Goal: Task Accomplishment & Management: Manage account settings

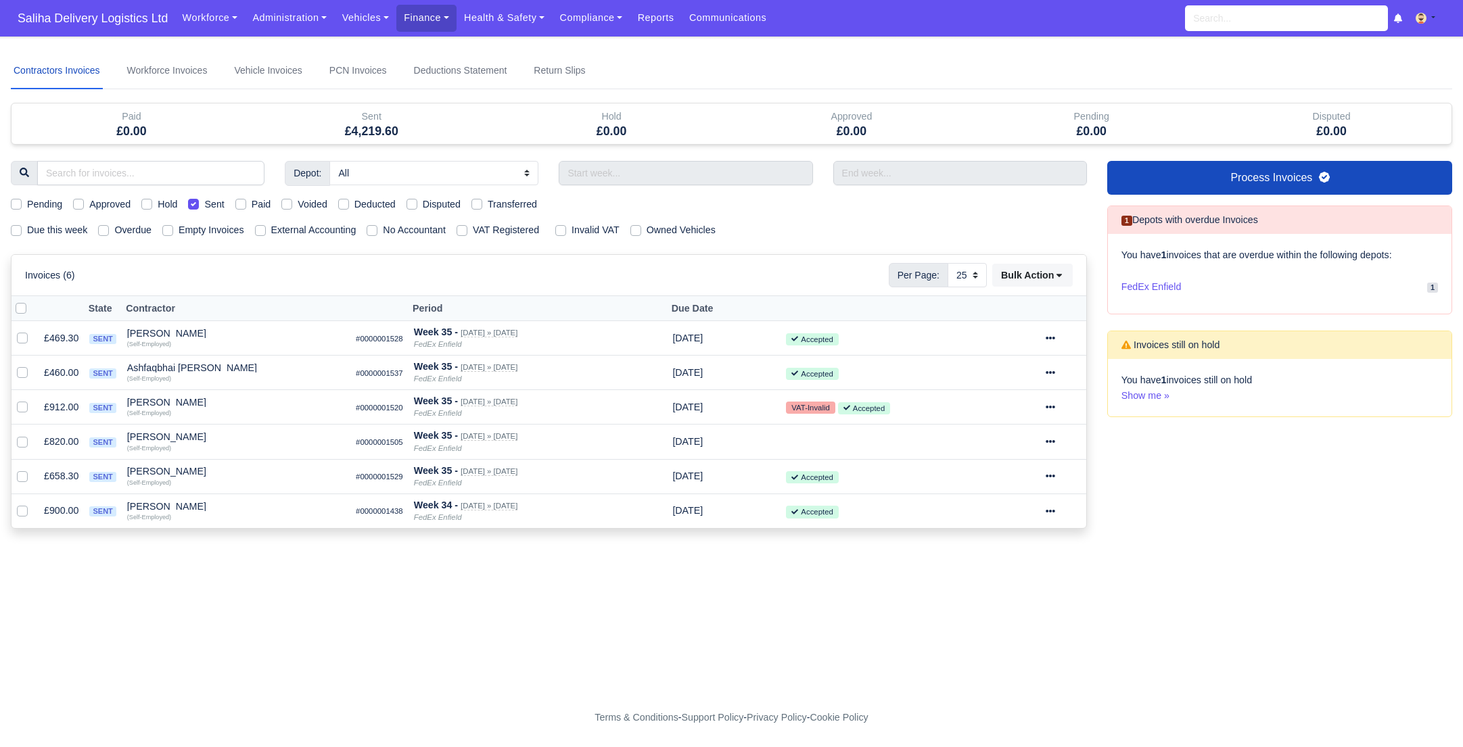
select select "25"
click at [285, 22] on link "Administration" at bounding box center [289, 18] width 89 height 26
click at [289, 107] on link "Management" at bounding box center [306, 104] width 110 height 28
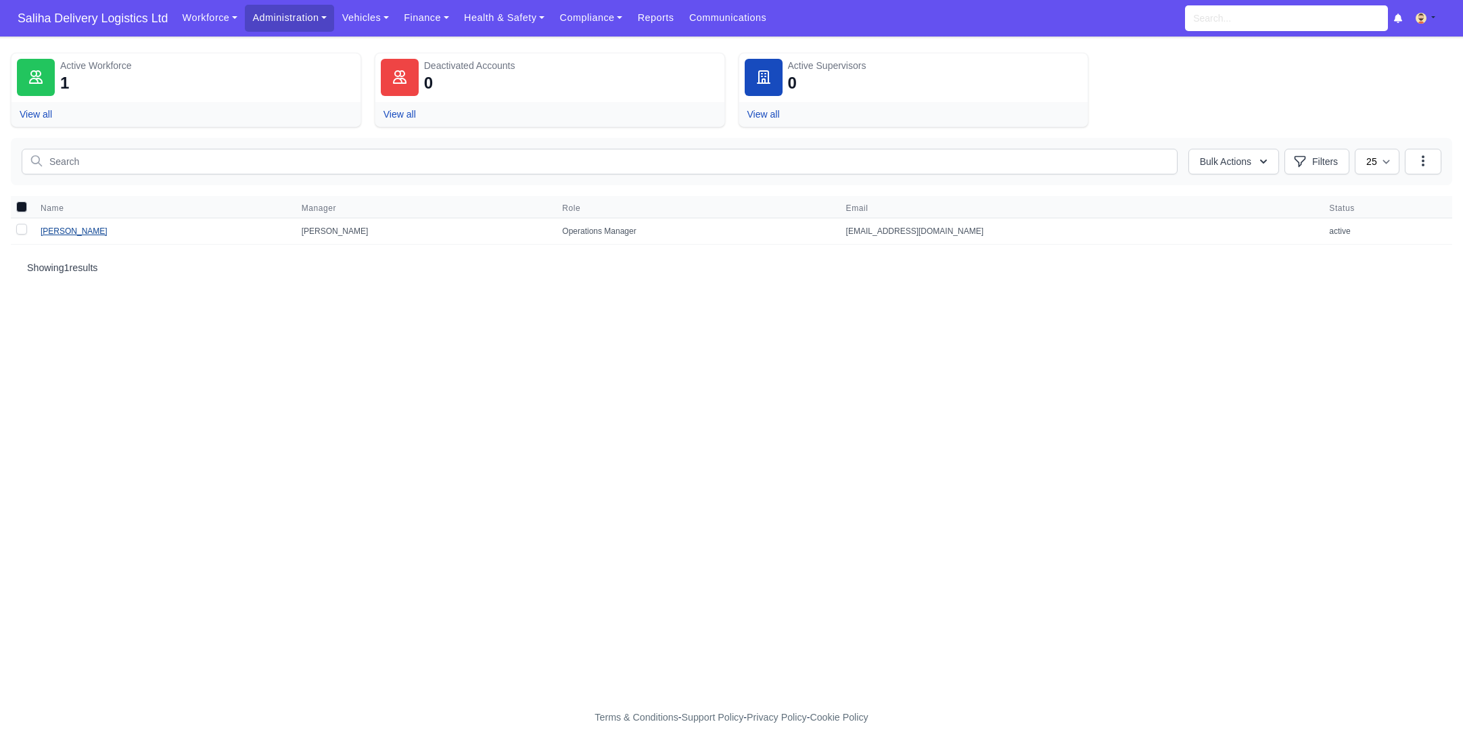
click at [80, 232] on link "Samir Moussaoui" at bounding box center [74, 231] width 67 height 9
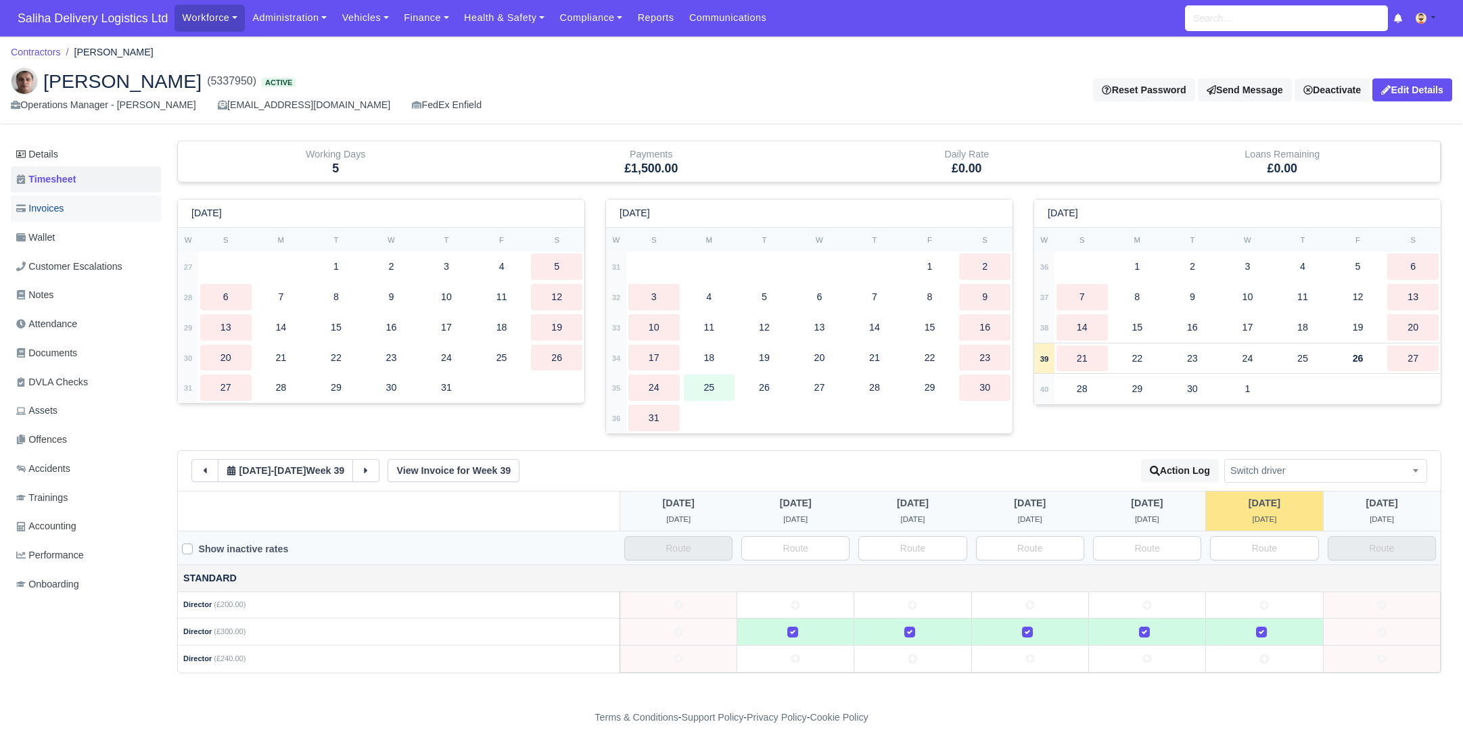
click at [64, 214] on span "Invoices" at bounding box center [39, 209] width 47 height 16
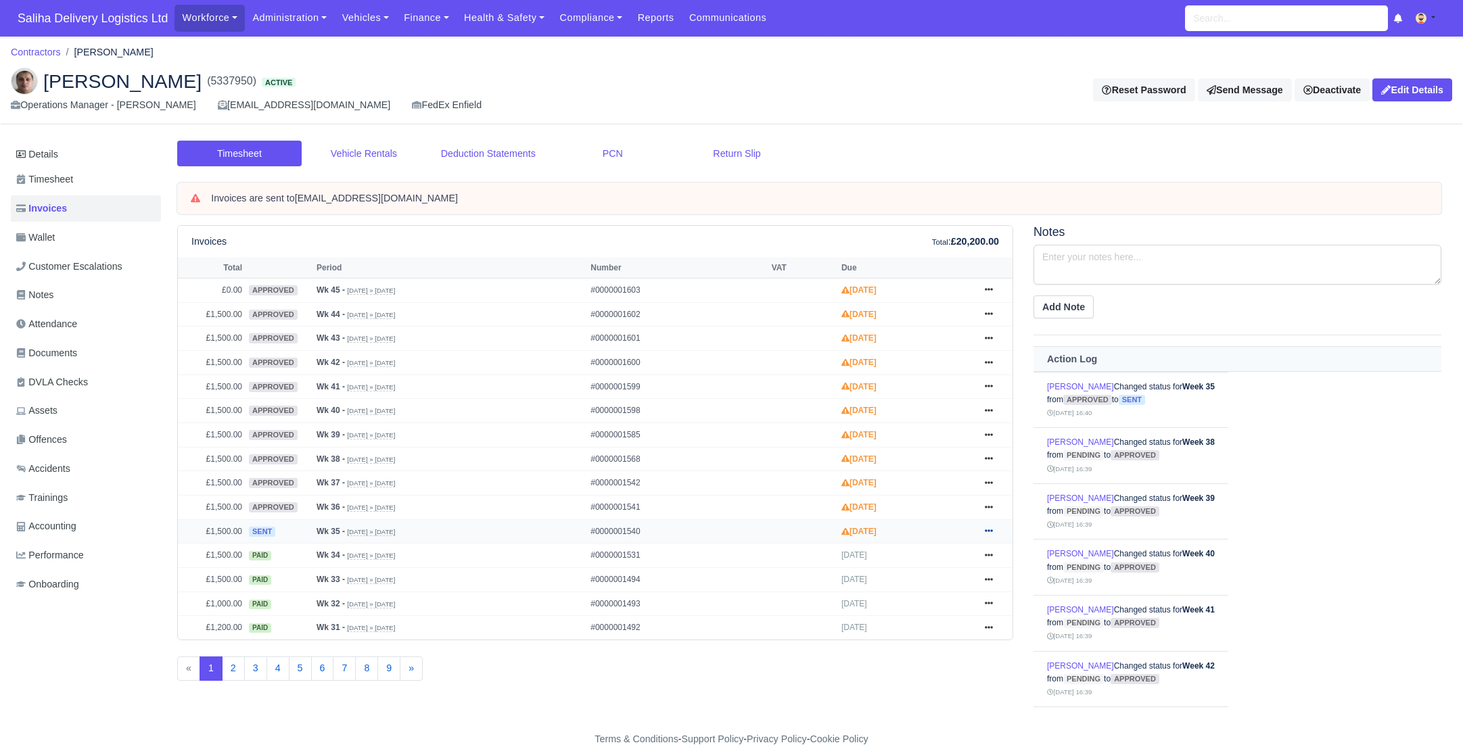
click at [989, 530] on icon at bounding box center [989, 531] width 8 height 3
click at [916, 601] on link "Pay" at bounding box center [937, 614] width 120 height 28
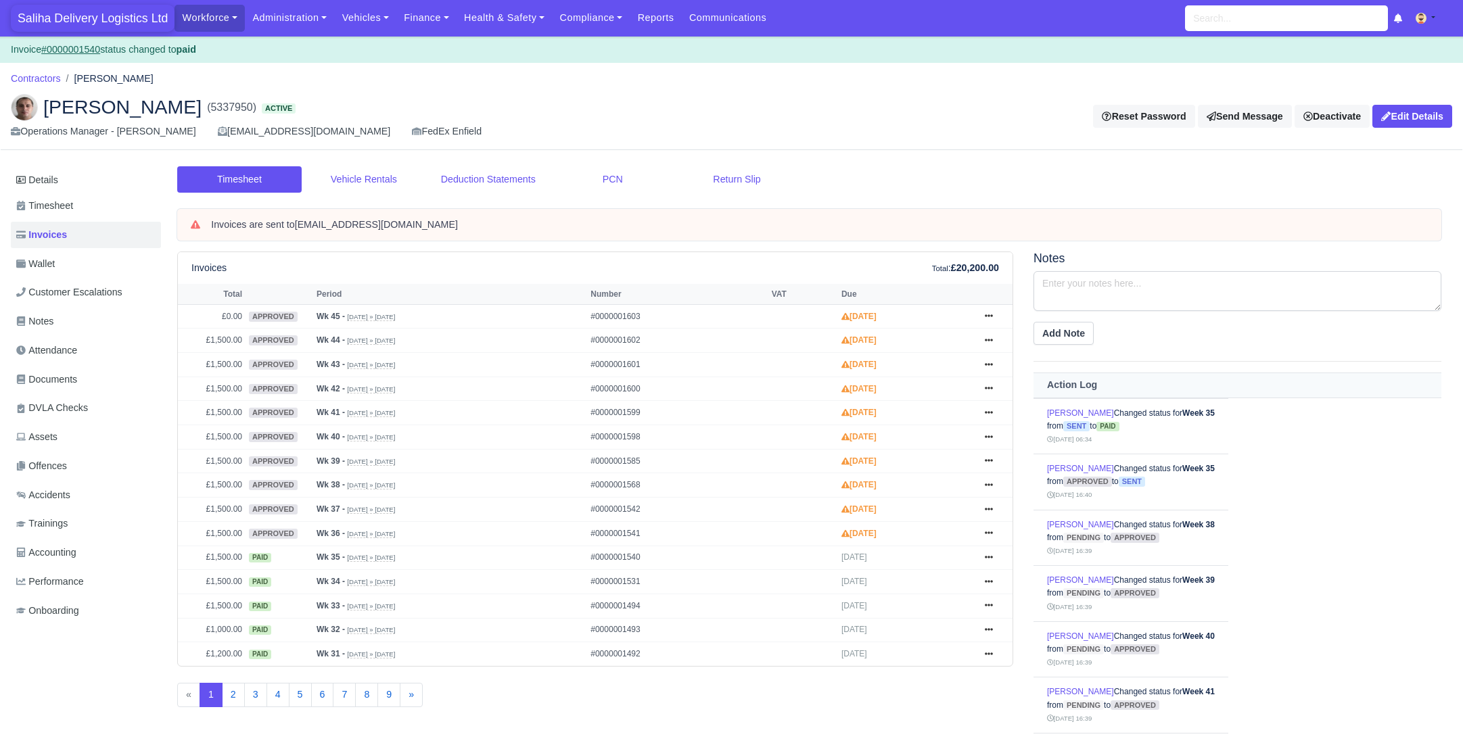
click at [40, 22] on span "Saliha Delivery Logistics Ltd" at bounding box center [93, 18] width 164 height 27
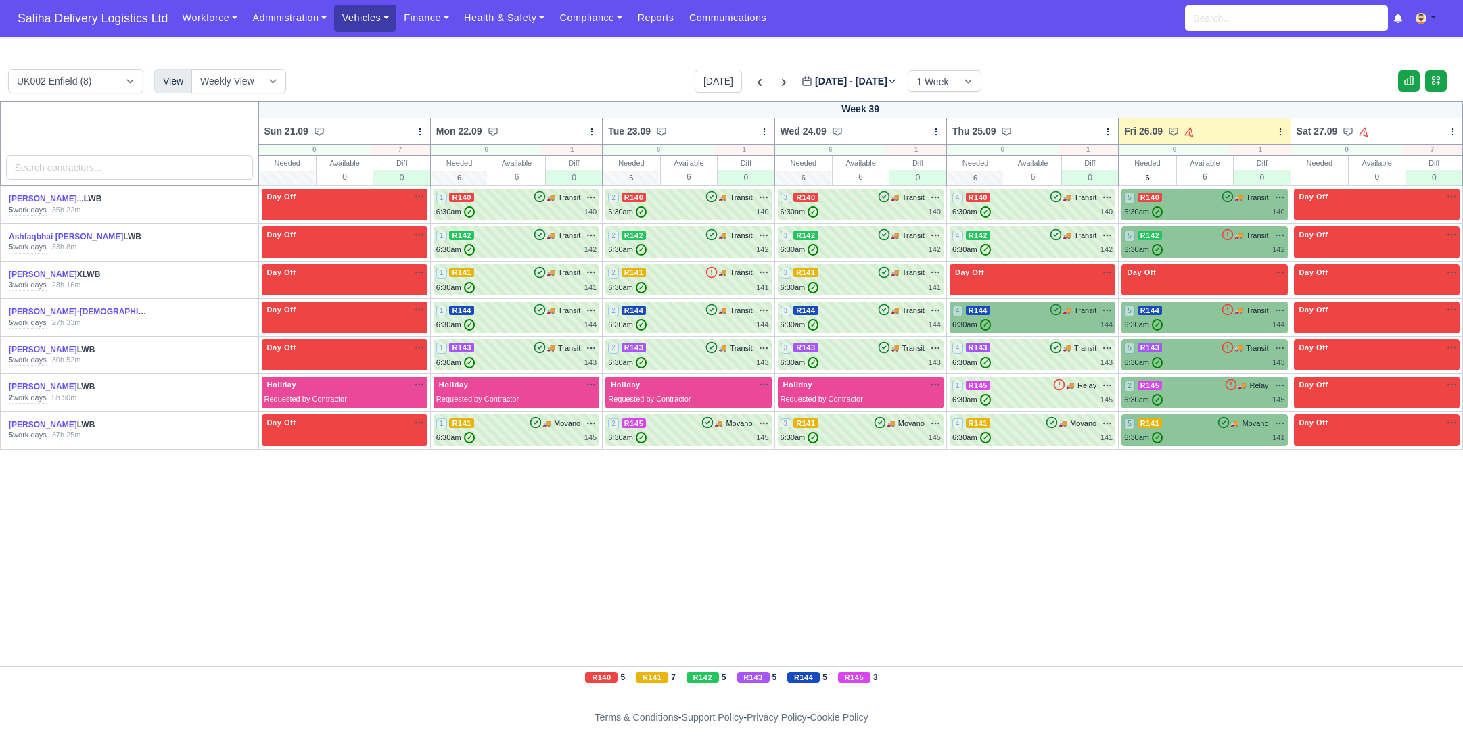
click at [350, 19] on link "Vehicles" at bounding box center [365, 18] width 62 height 26
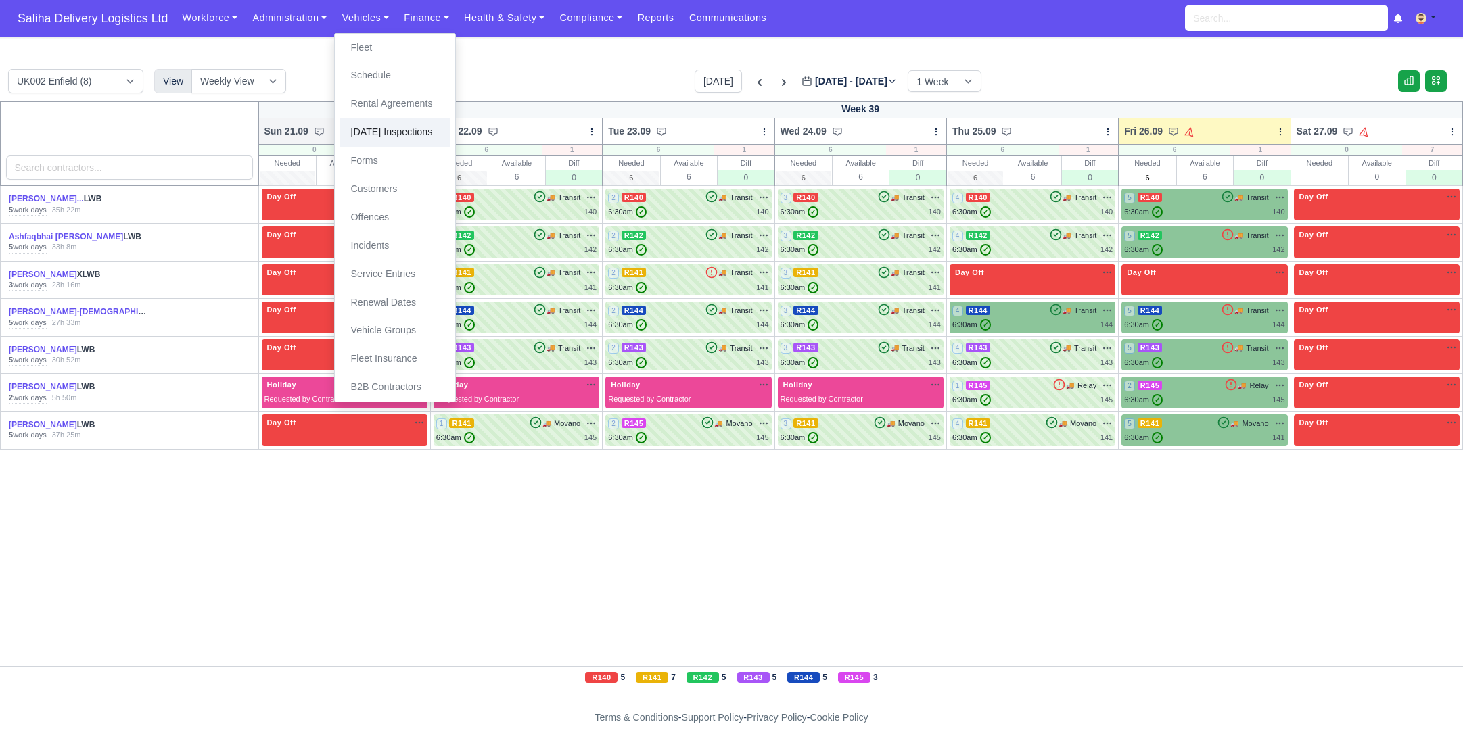
click at [388, 133] on link "[DATE] Inspections" at bounding box center [395, 132] width 110 height 28
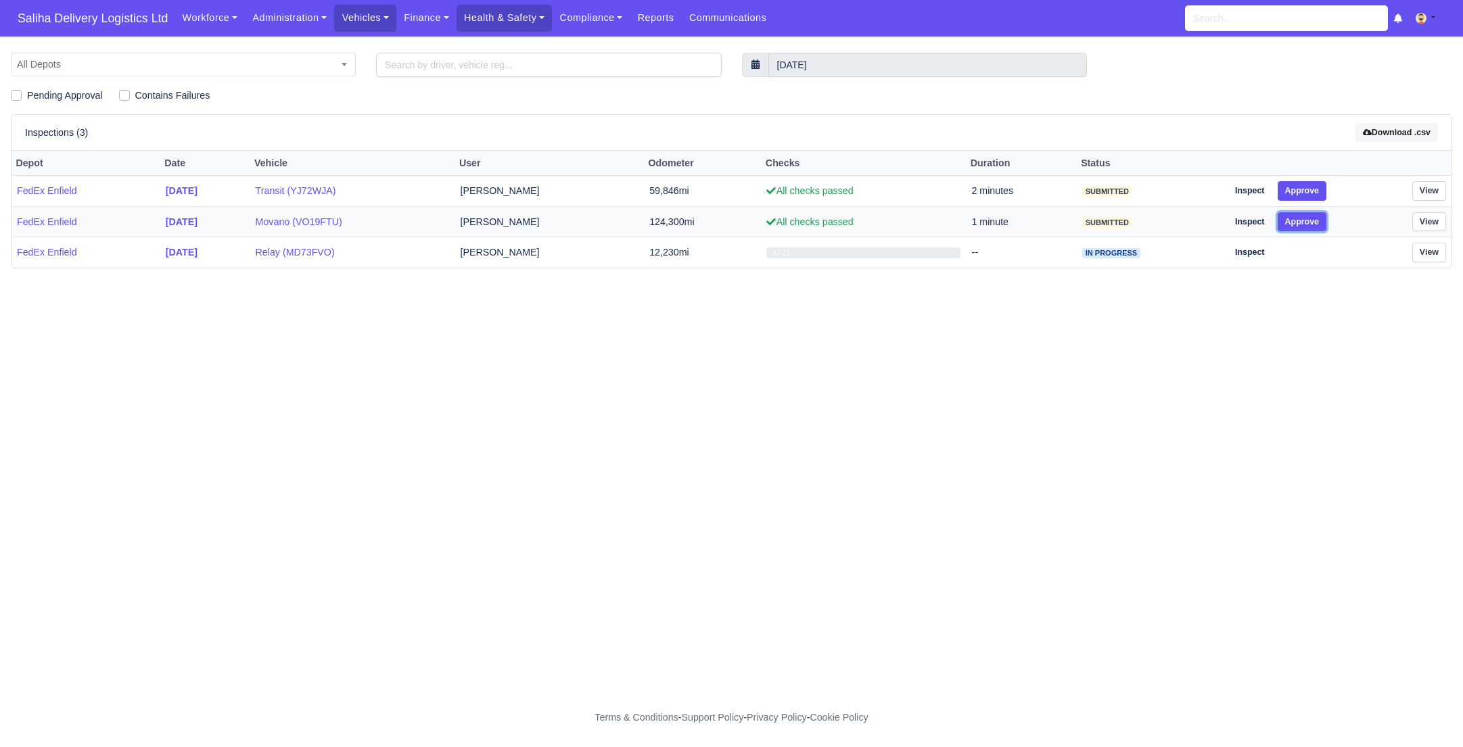
click at [1318, 218] on button "Approve" at bounding box center [1301, 222] width 49 height 20
click at [1317, 190] on button "Approve" at bounding box center [1301, 191] width 49 height 20
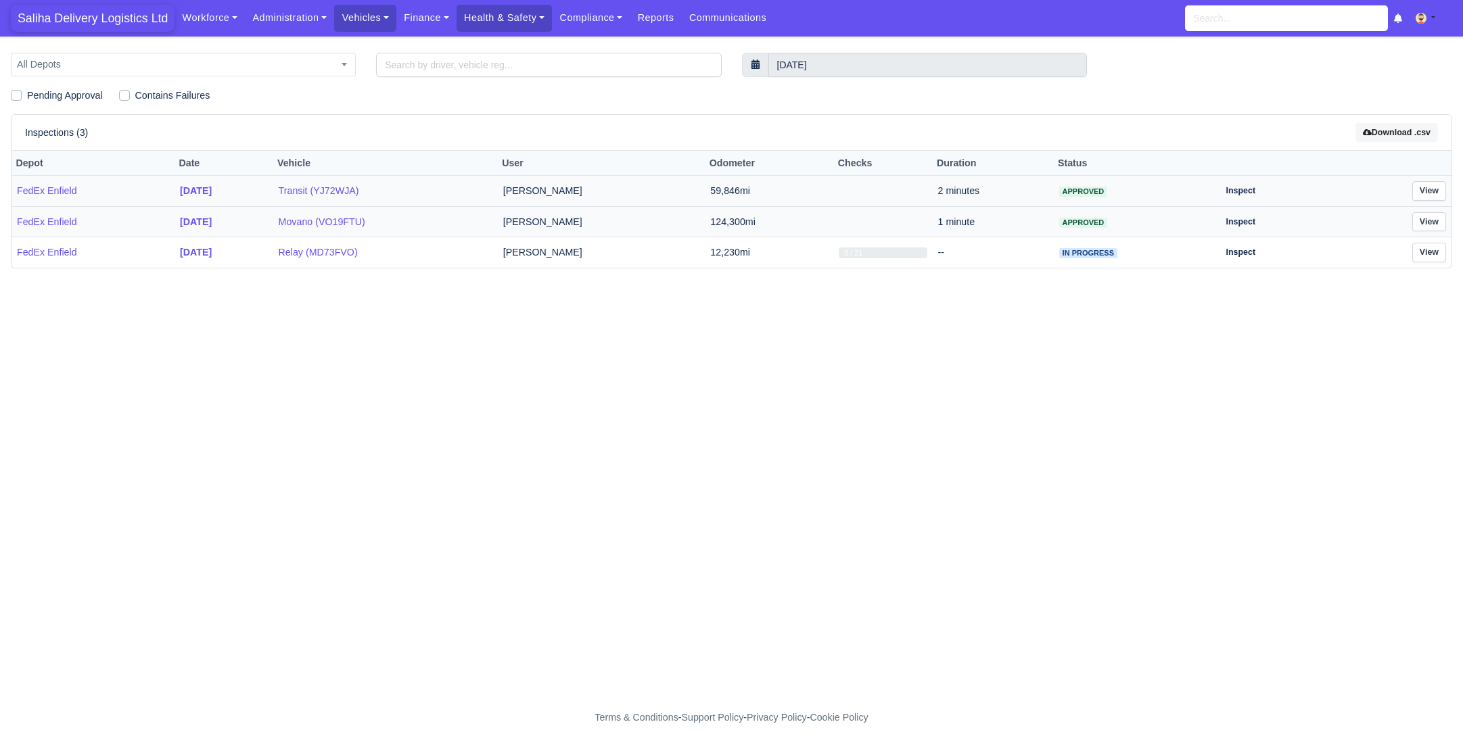
click at [96, 19] on span "Saliha Delivery Logistics Ltd" at bounding box center [93, 18] width 164 height 27
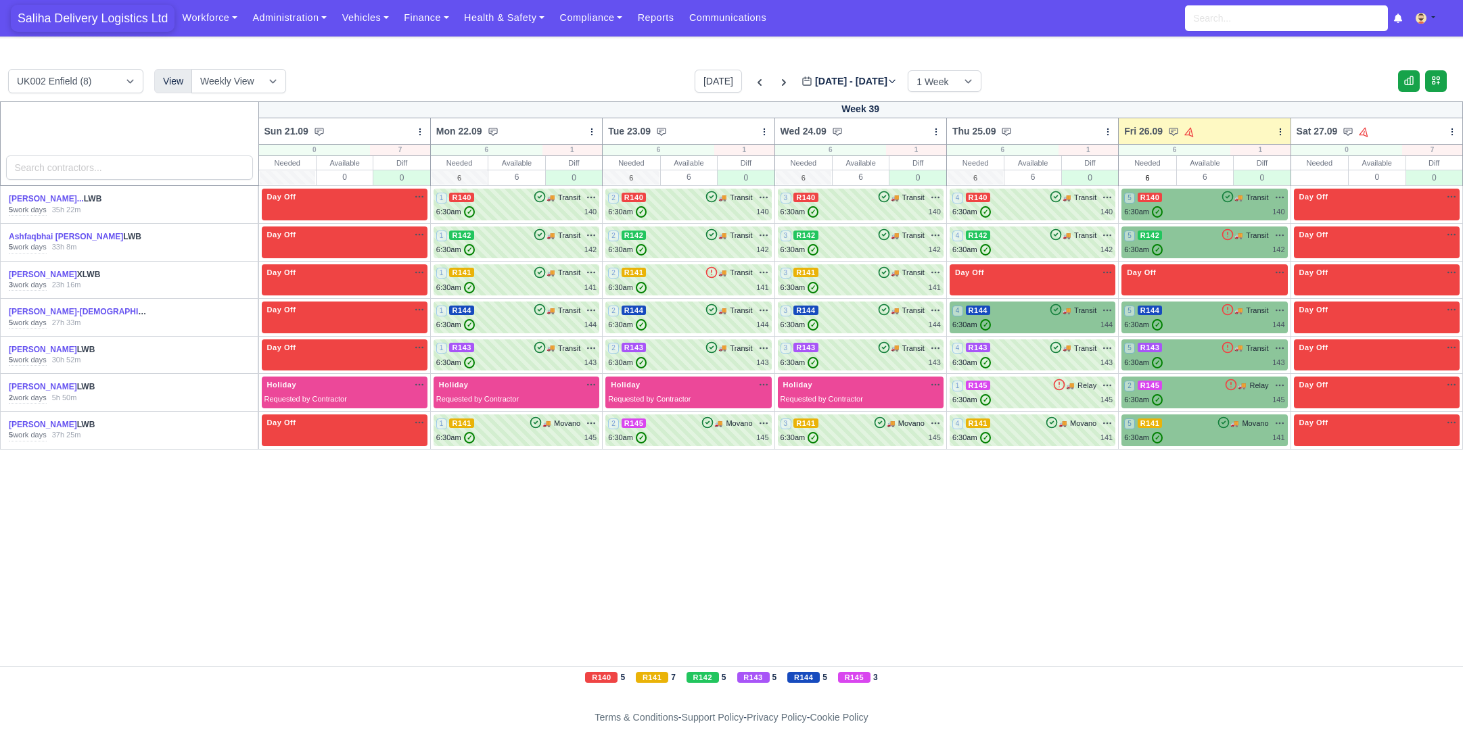
click at [105, 8] on span "Saliha Delivery Logistics Ltd" at bounding box center [93, 18] width 164 height 27
click at [1012, 304] on div "4 R144 🚚 Transit" at bounding box center [1032, 310] width 160 height 12
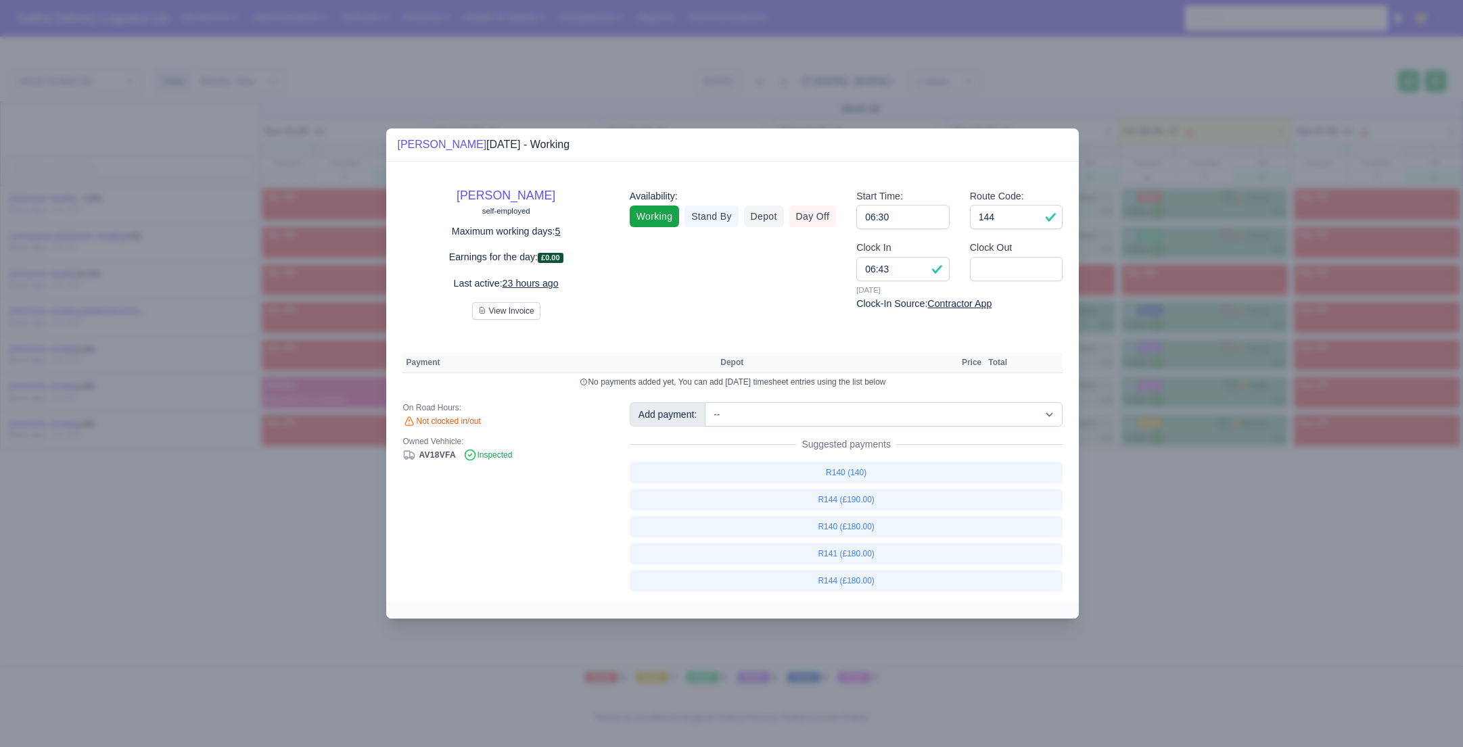
click at [1226, 529] on div at bounding box center [731, 373] width 1463 height 747
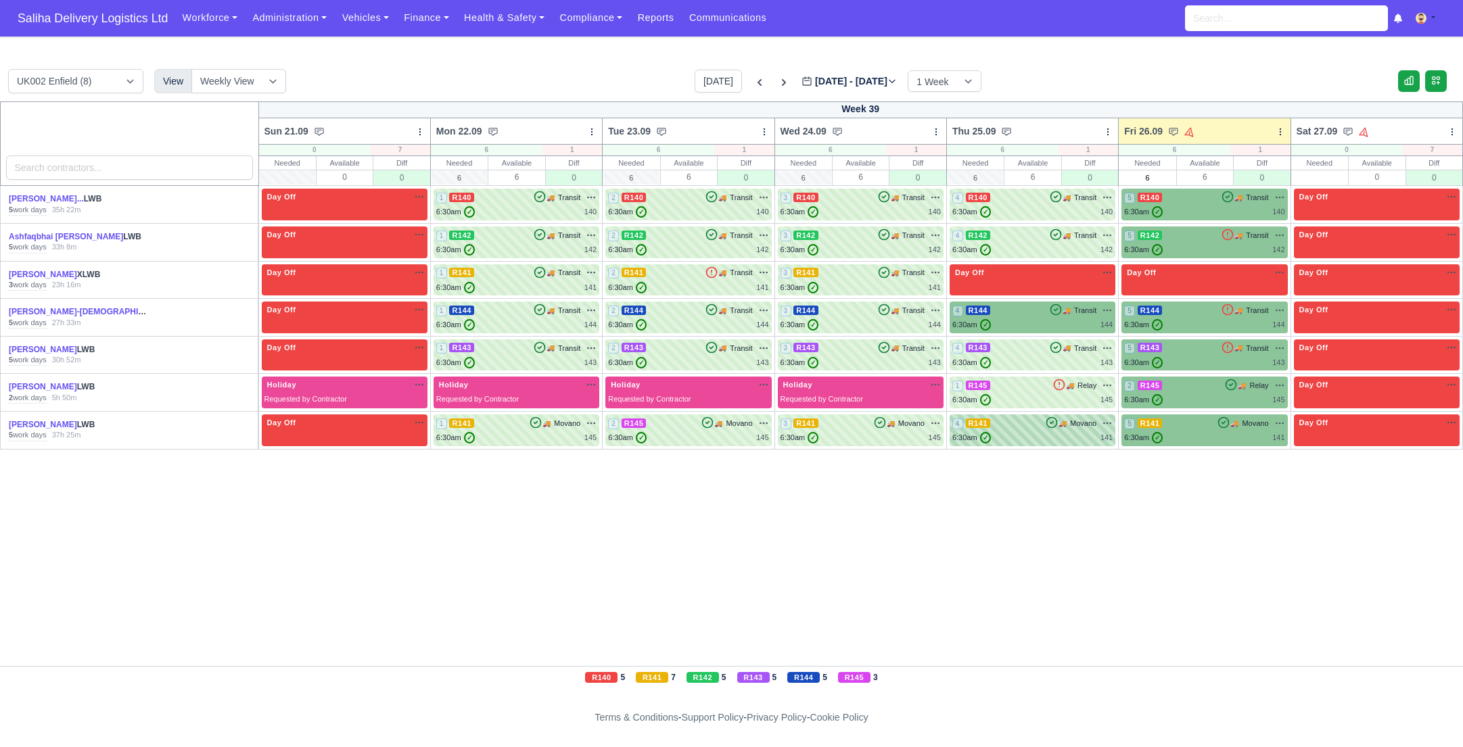
click at [1020, 428] on div "4 R141 🚚 Movano" at bounding box center [1032, 423] width 160 height 12
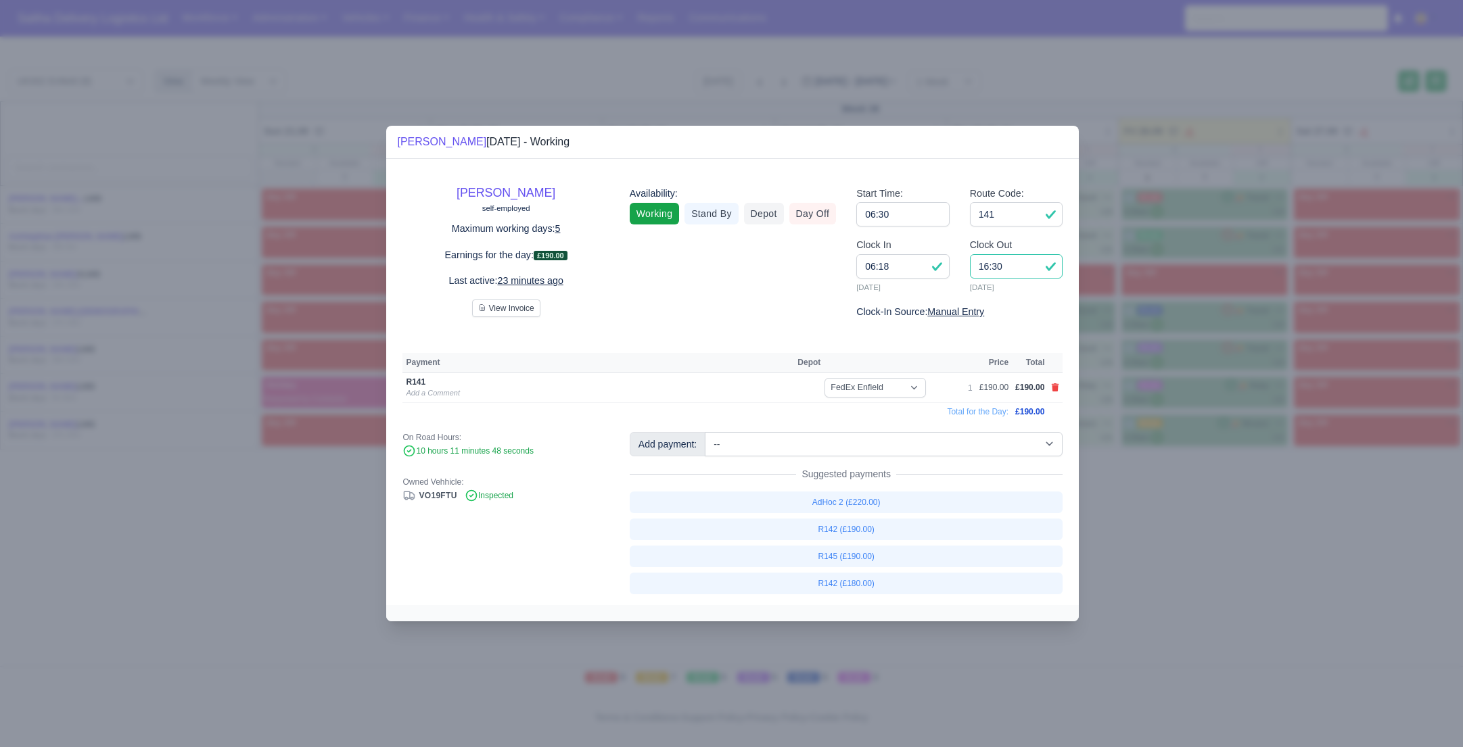
drag, startPoint x: 1015, startPoint y: 269, endPoint x: 951, endPoint y: 262, distance: 63.9
click at [951, 262] on div "Clock In 06:18 25/09/2025 Clock Out 16:30 25/09/2025" at bounding box center [959, 270] width 227 height 67
type input "15:30"
click at [1020, 211] on input "141" at bounding box center [1016, 214] width 93 height 24
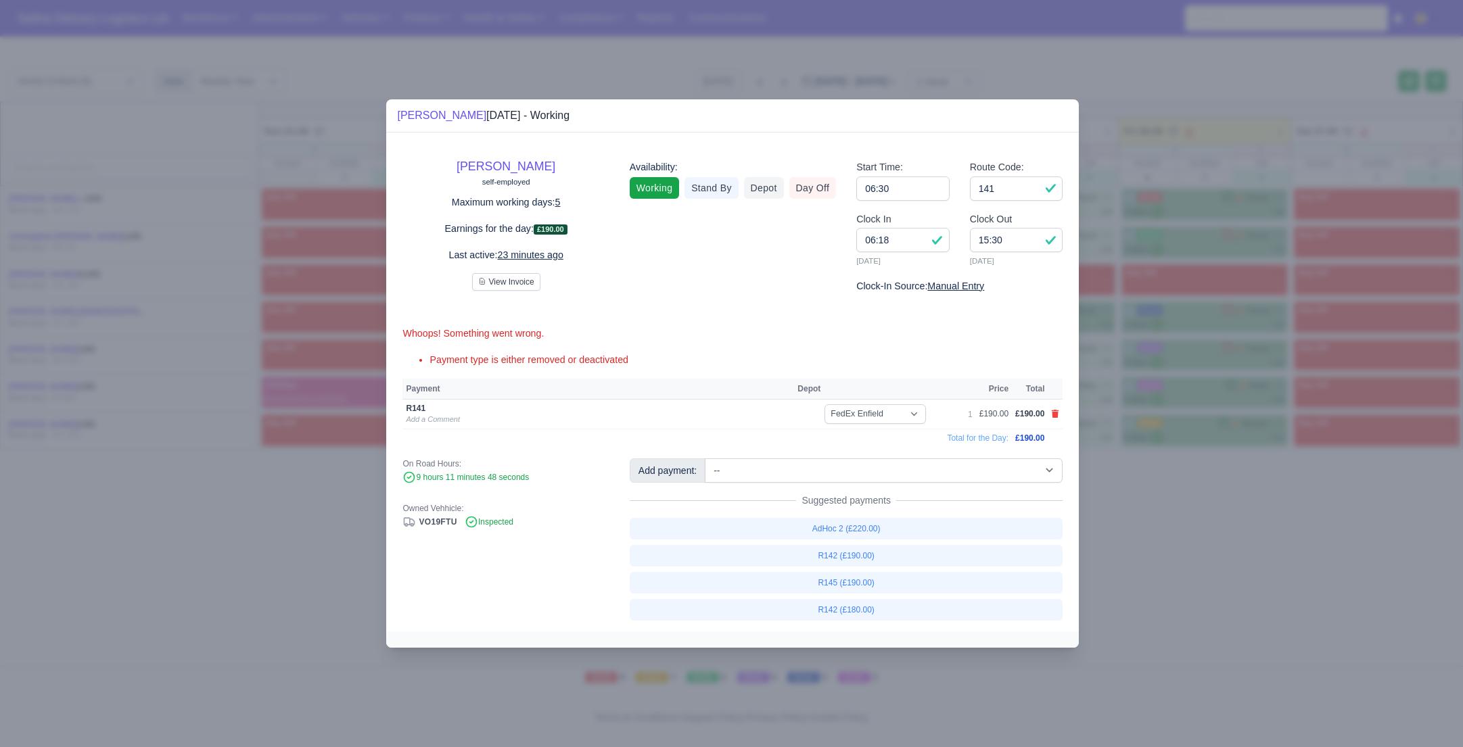
click at [1162, 543] on div at bounding box center [731, 373] width 1463 height 747
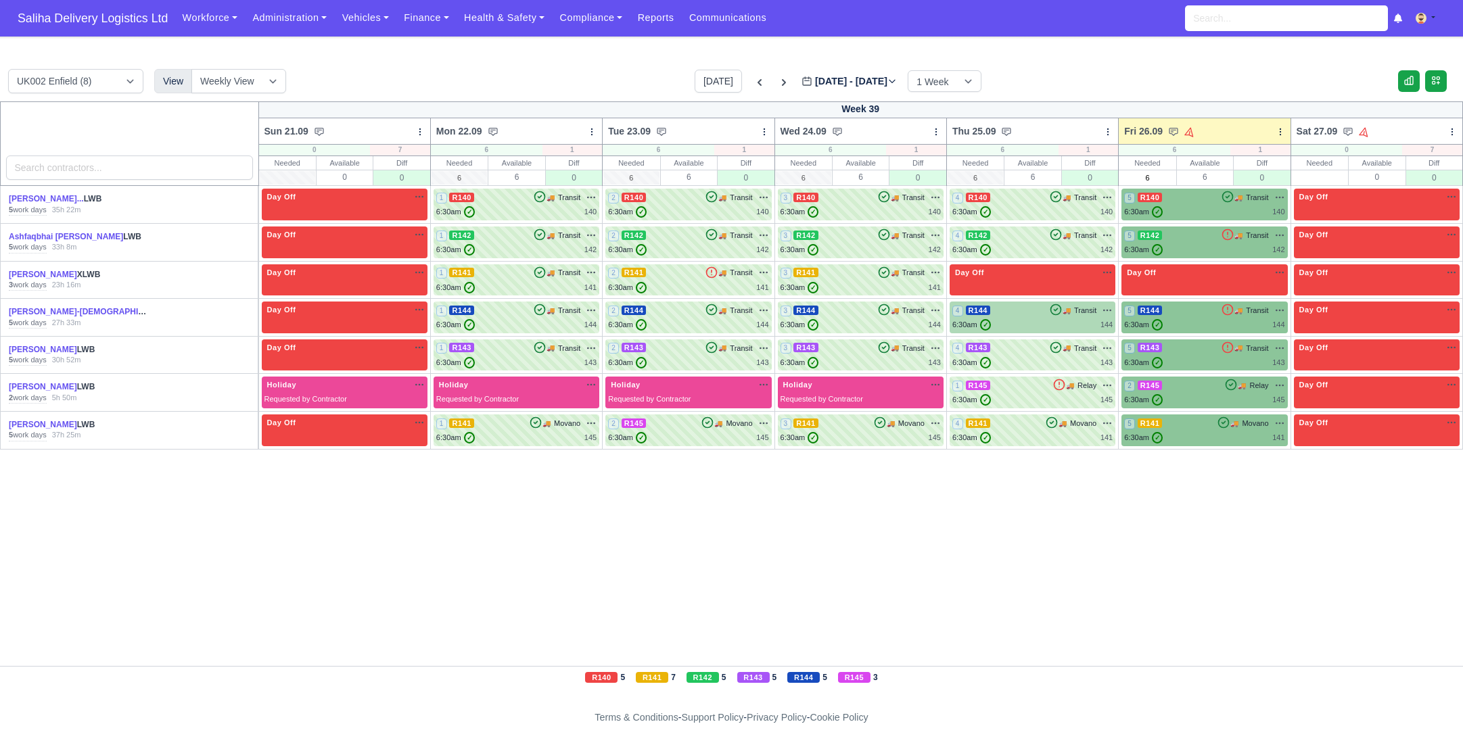
click at [1029, 320] on div "6:30am ✓ 144" at bounding box center [1032, 324] width 160 height 11
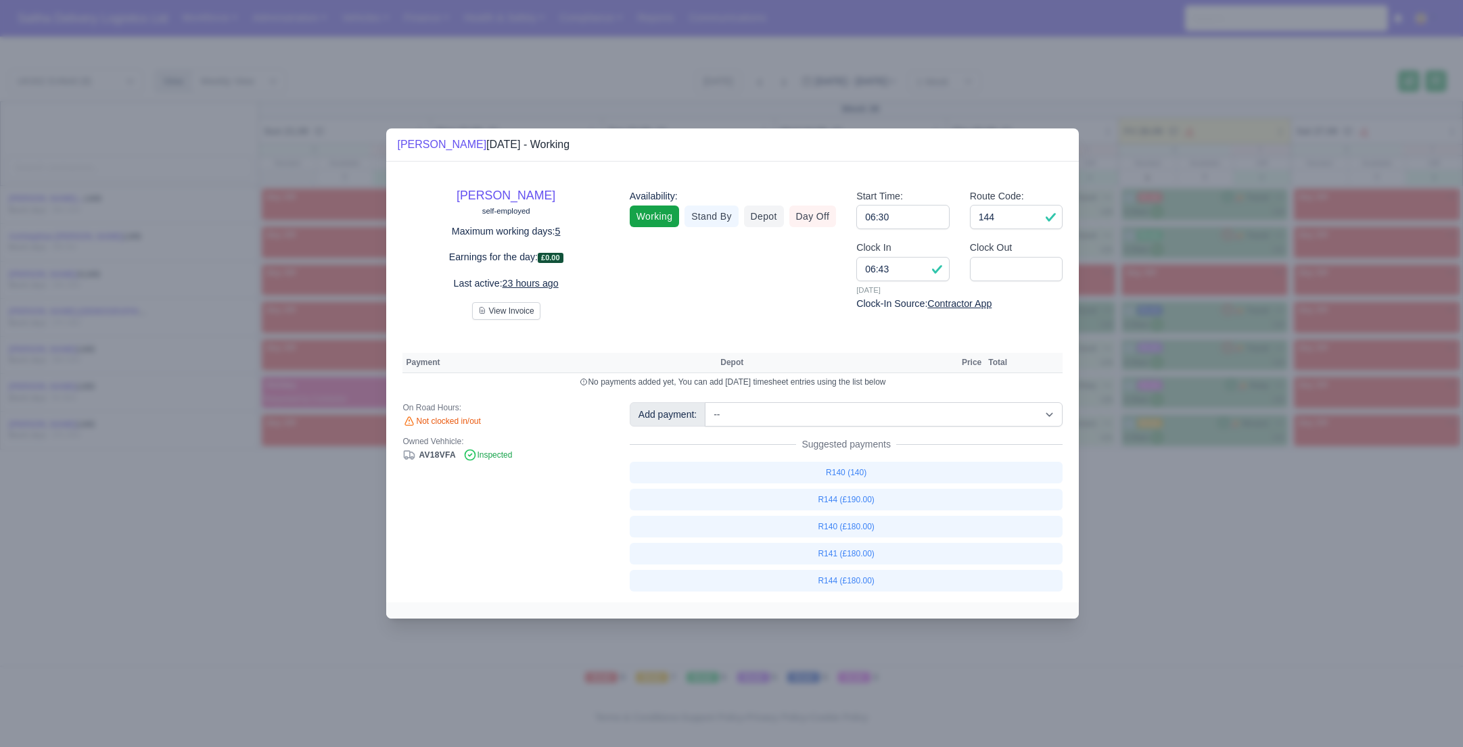
drag, startPoint x: 1301, startPoint y: 556, endPoint x: 1103, endPoint y: 448, distance: 225.4
click at [1296, 552] on div at bounding box center [731, 373] width 1463 height 747
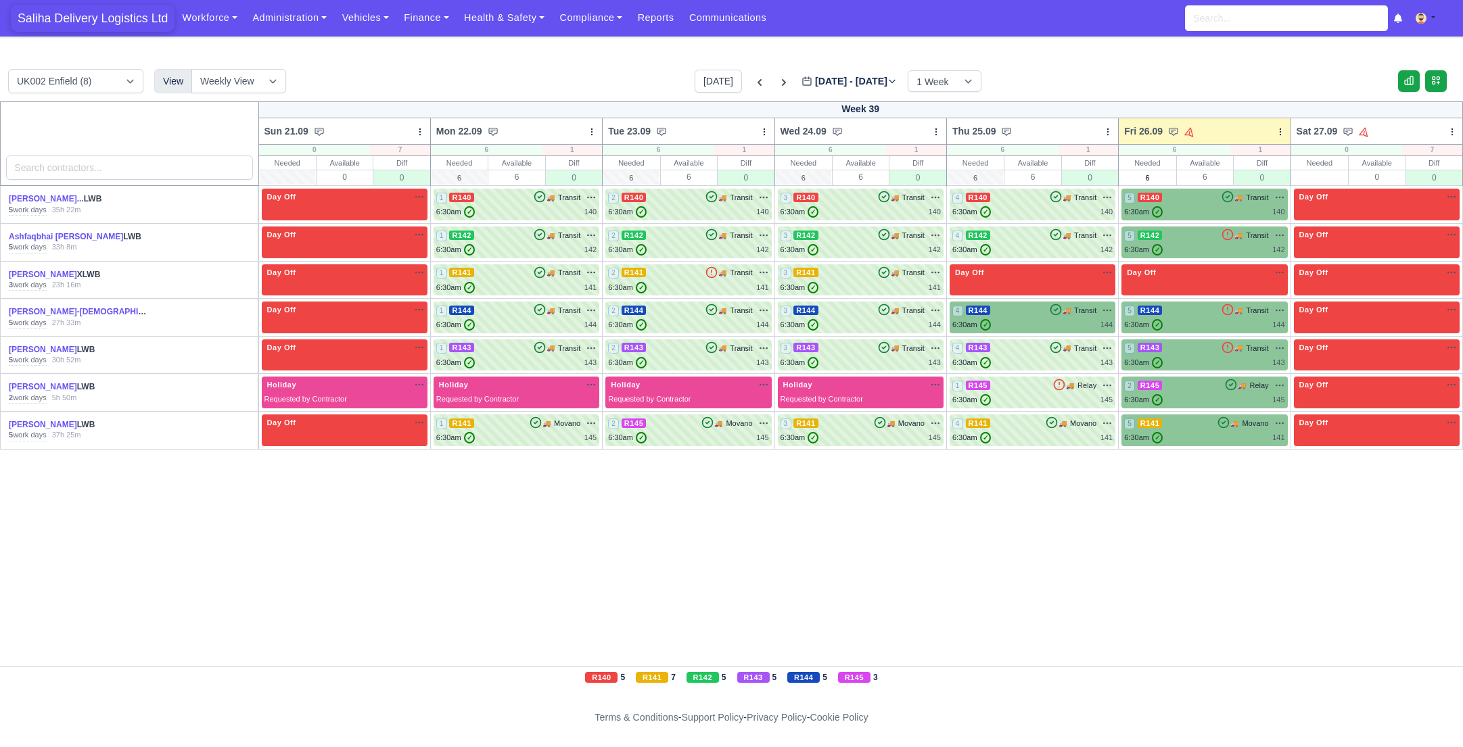
click at [110, 16] on span "Saliha Delivery Logistics Ltd" at bounding box center [93, 18] width 164 height 27
click at [96, 16] on span "Saliha Delivery Logistics Ltd" at bounding box center [93, 18] width 164 height 27
